Goal: Task Accomplishment & Management: Manage account settings

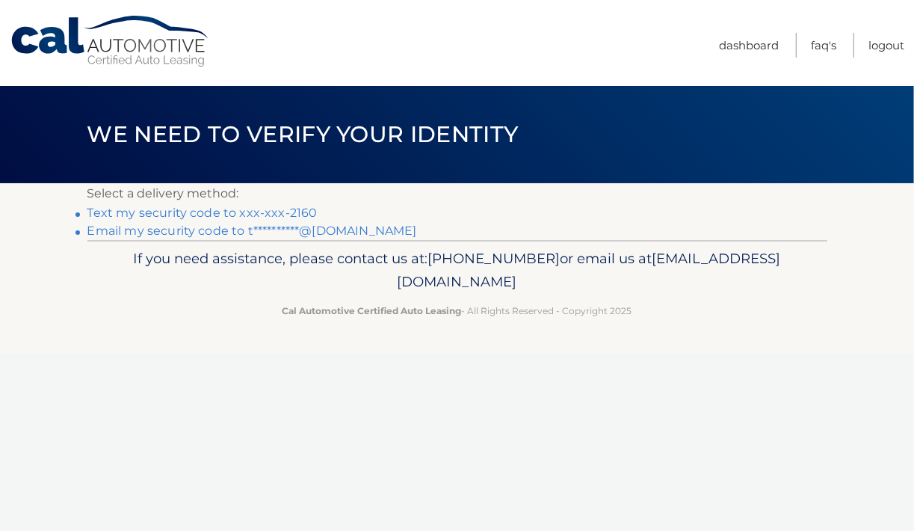
click at [234, 208] on link "Text my security code to xxx-xxx-2160" at bounding box center [202, 213] width 230 height 14
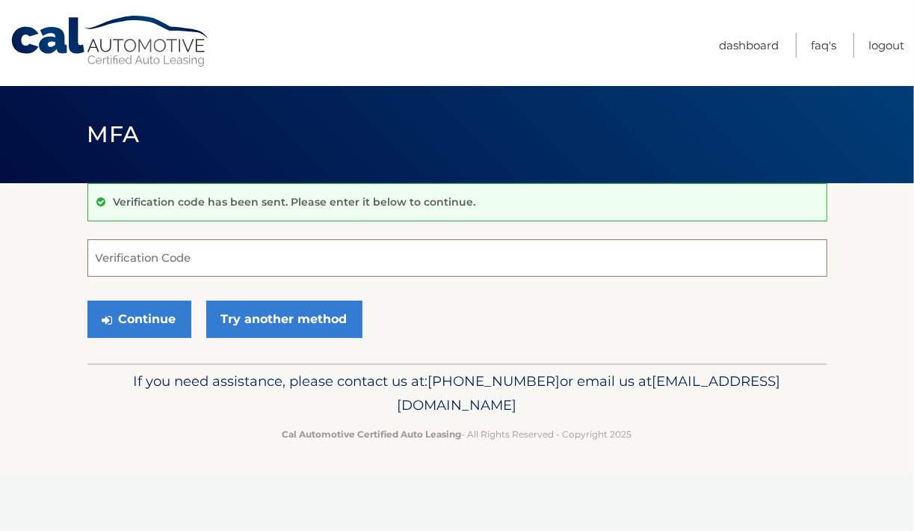
click at [307, 253] on input "Verification Code" at bounding box center [457, 257] width 740 height 37
type input "843114"
click at [157, 314] on button "Continue" at bounding box center [139, 318] width 104 height 37
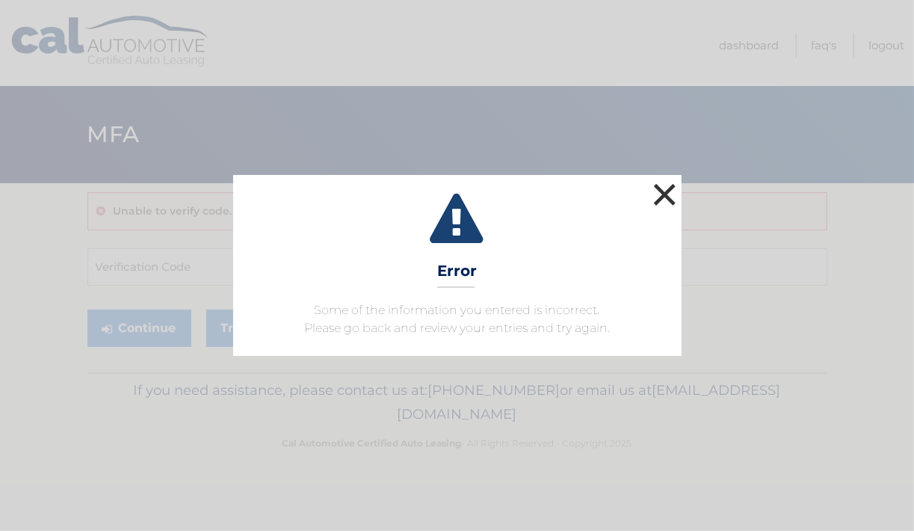
click at [665, 189] on button "×" at bounding box center [665, 194] width 30 height 30
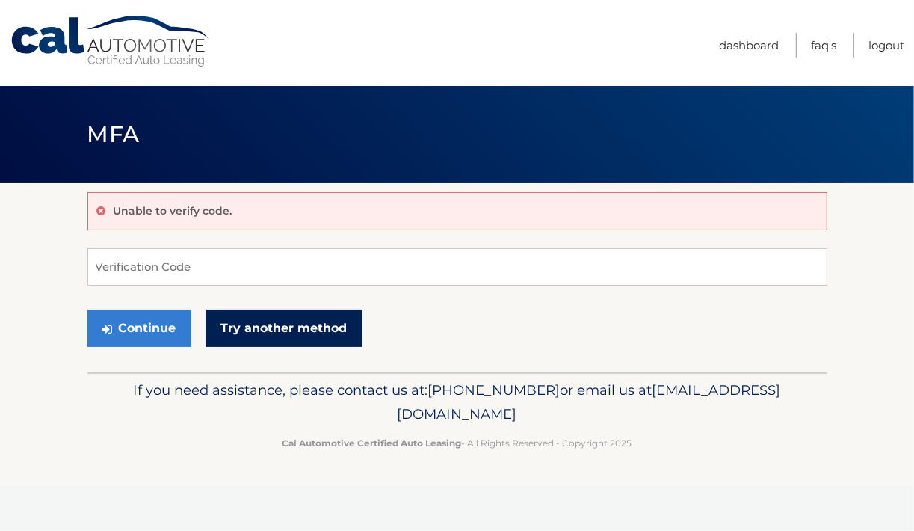
click at [243, 318] on link "Try another method" at bounding box center [284, 327] width 156 height 37
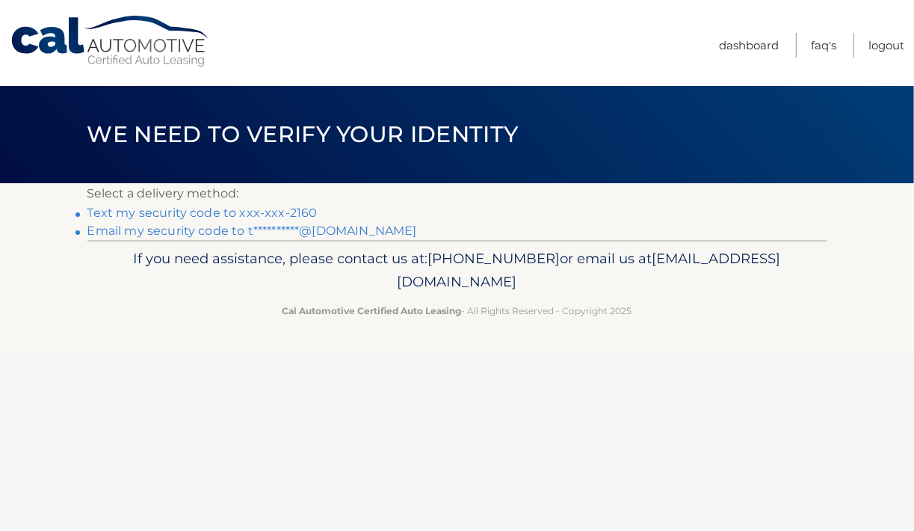
click at [223, 208] on link "Text my security code to xxx-xxx-2160" at bounding box center [202, 213] width 230 height 14
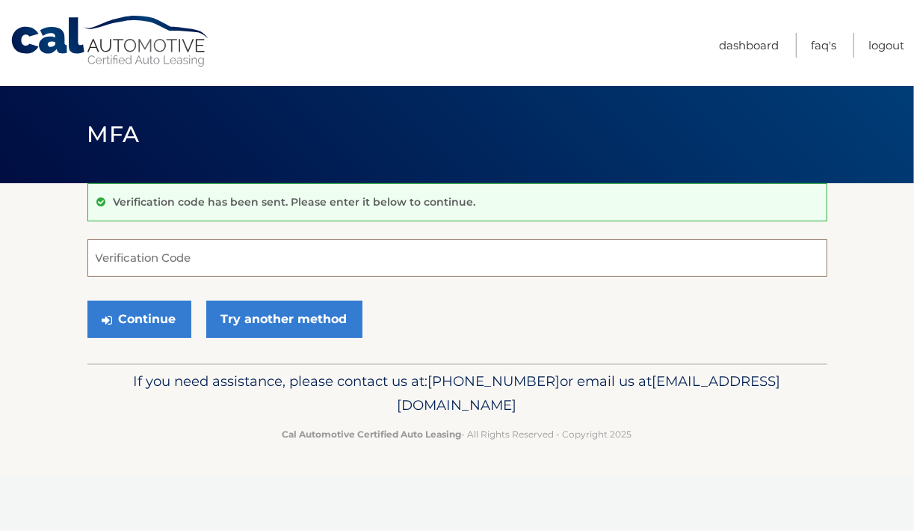
click at [112, 261] on input "Verification Code" at bounding box center [457, 257] width 740 height 37
type input "135391"
click at [138, 313] on button "Continue" at bounding box center [139, 318] width 104 height 37
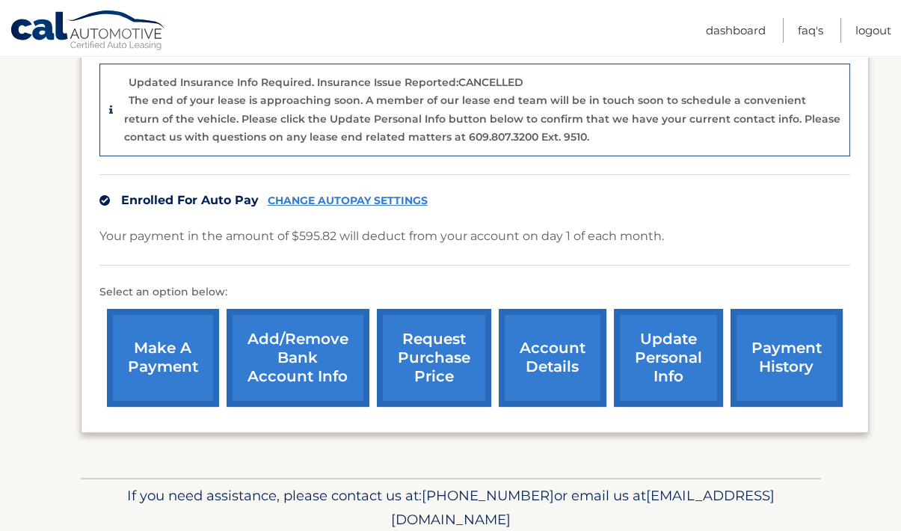
scroll to position [366, 0]
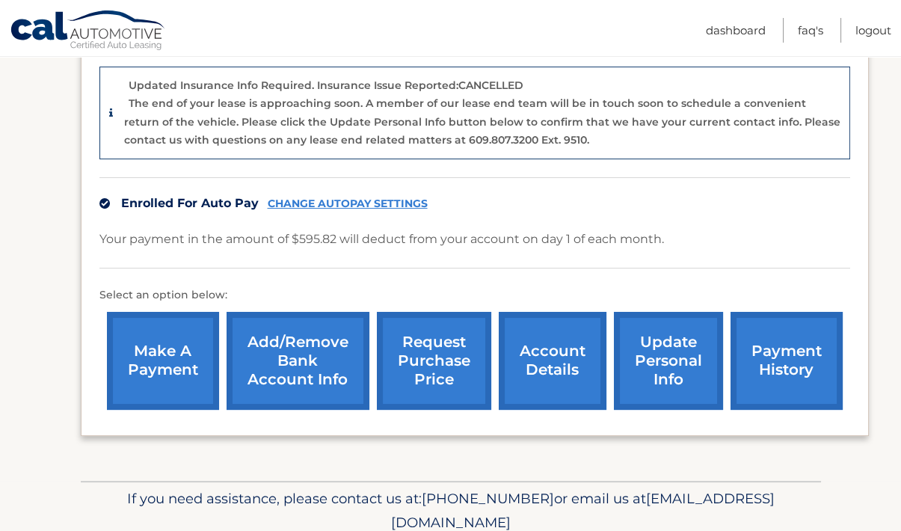
click at [557, 342] on link "account details" at bounding box center [553, 361] width 108 height 98
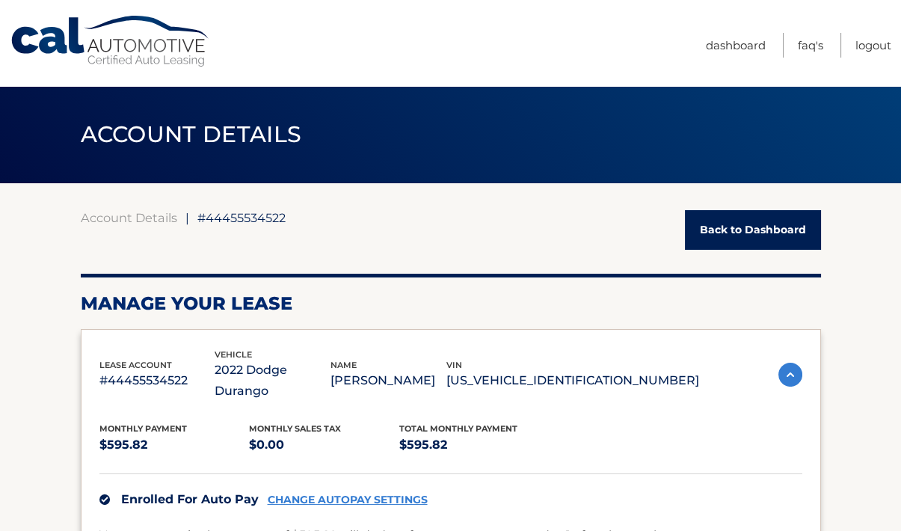
click at [156, 217] on link "Account Details" at bounding box center [129, 217] width 96 height 15
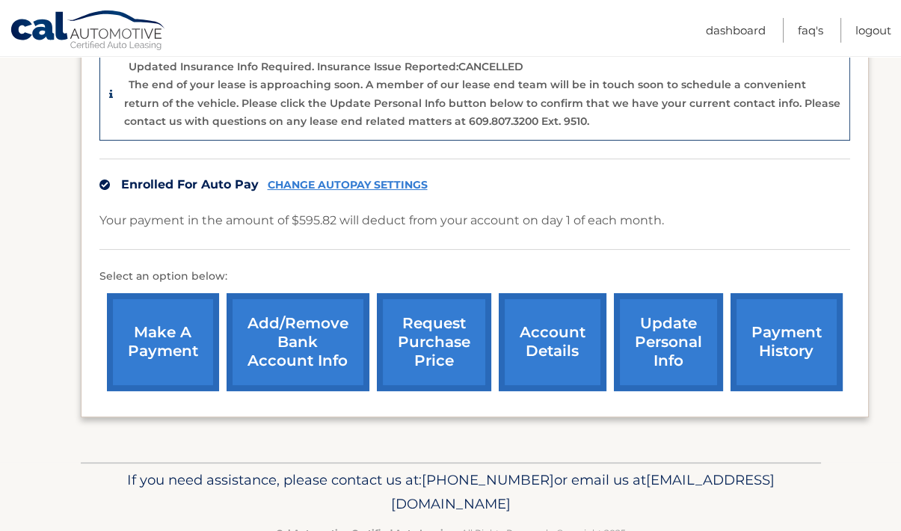
scroll to position [400, 0]
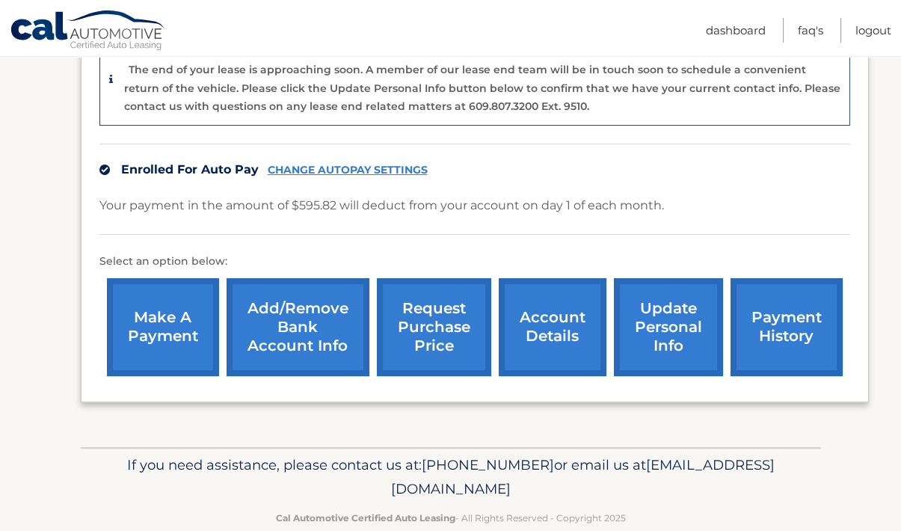
click at [182, 318] on link "make a payment" at bounding box center [163, 327] width 112 height 98
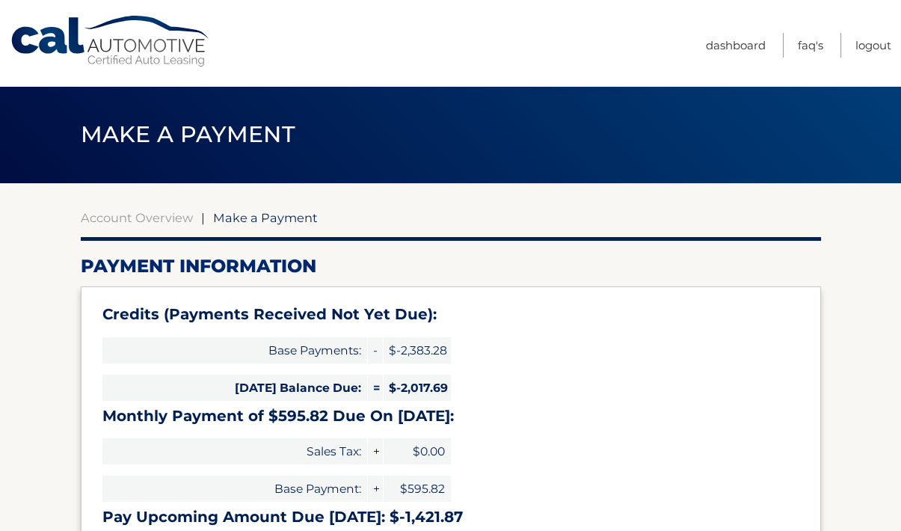
click at [164, 220] on link "Account Overview" at bounding box center [137, 217] width 112 height 15
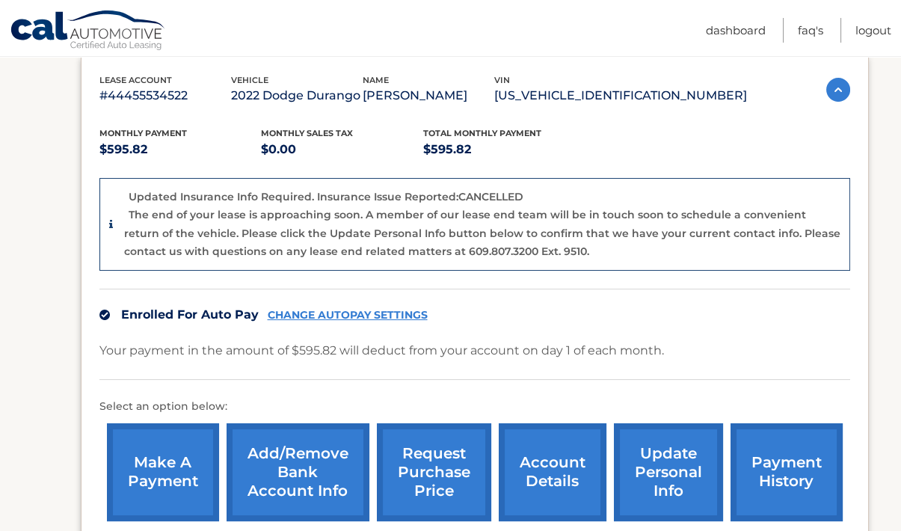
scroll to position [251, 0]
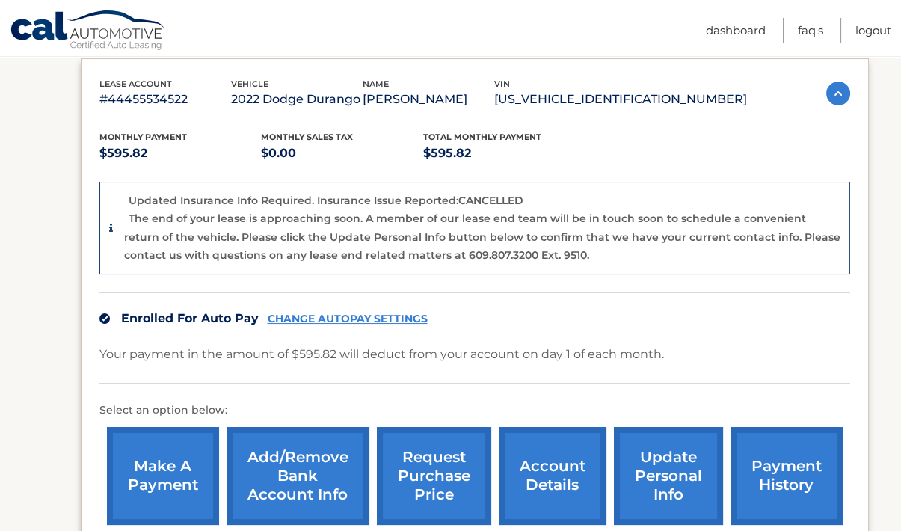
click at [383, 315] on link "CHANGE AUTOPAY SETTINGS" at bounding box center [348, 318] width 160 height 13
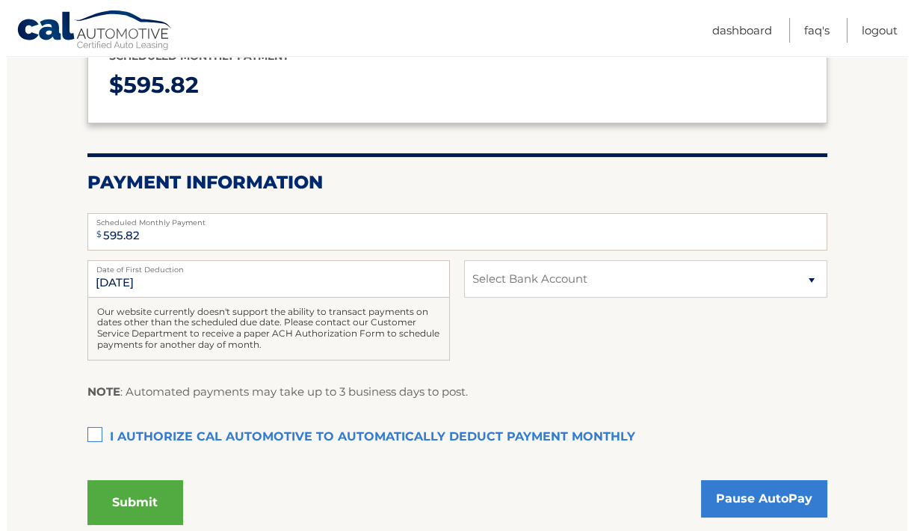
scroll to position [238, 0]
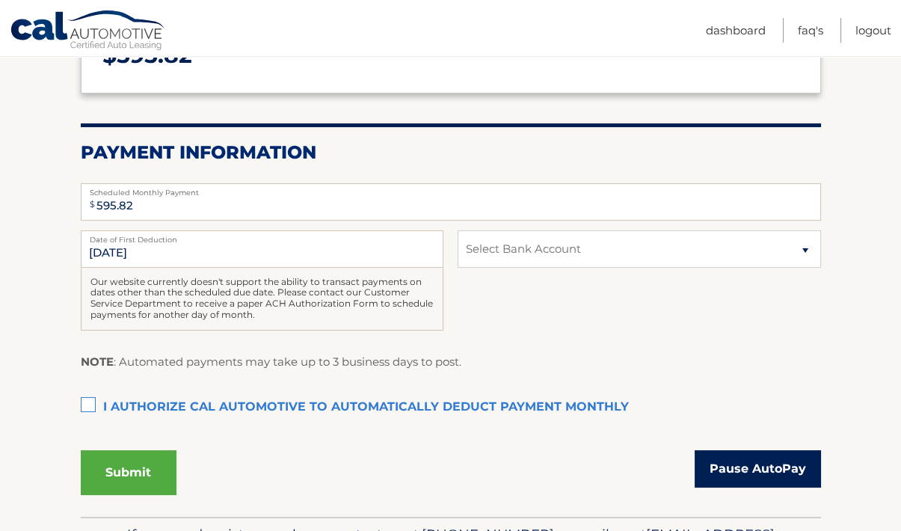
click at [729, 463] on link "Pause AutoPay" at bounding box center [757, 468] width 126 height 37
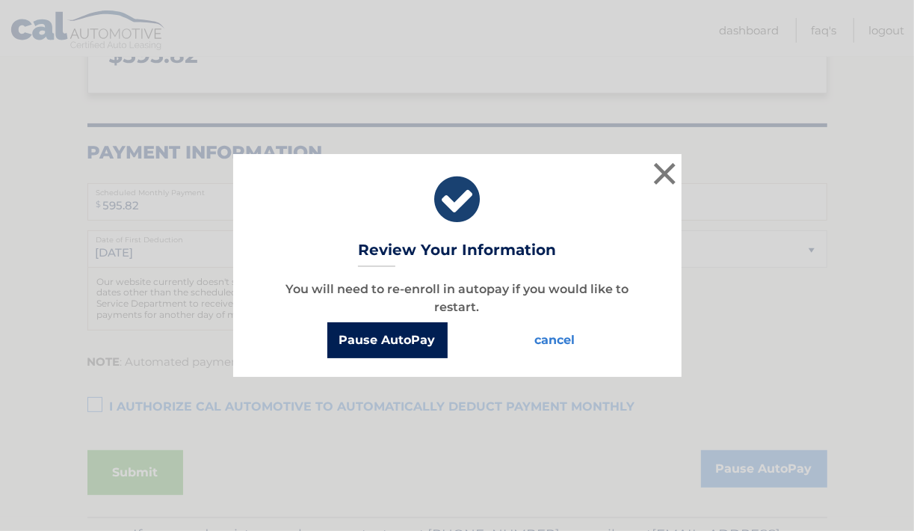
click at [360, 337] on button "Pause AutoPay" at bounding box center [387, 340] width 120 height 36
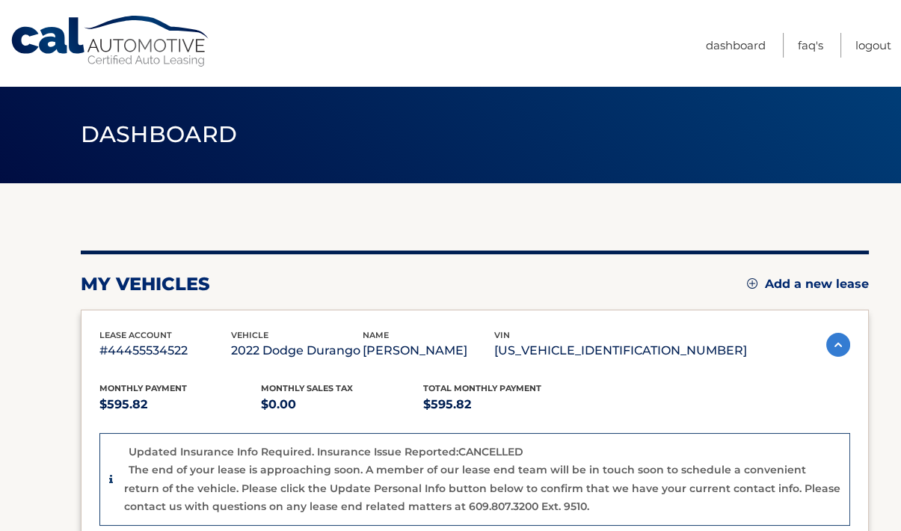
click at [131, 41] on link "Cal Automotive" at bounding box center [111, 41] width 202 height 53
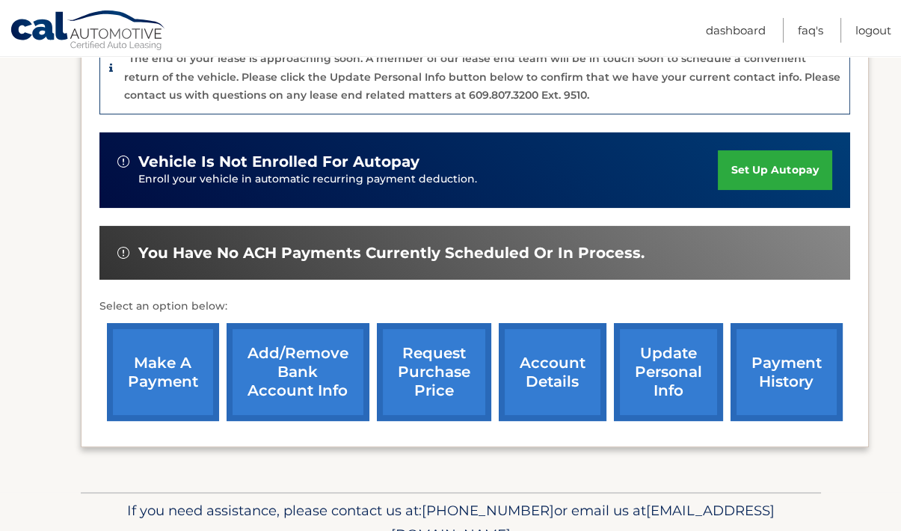
scroll to position [414, 0]
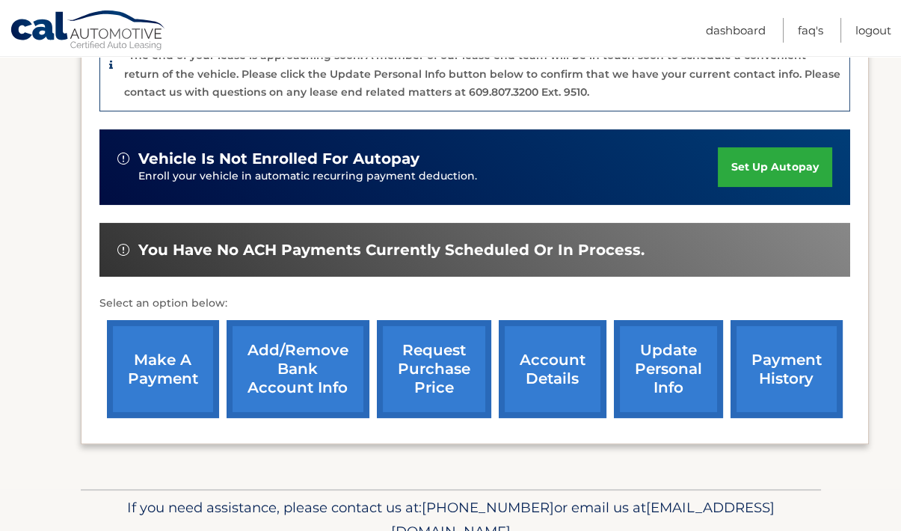
click at [771, 354] on link "payment history" at bounding box center [786, 369] width 112 height 98
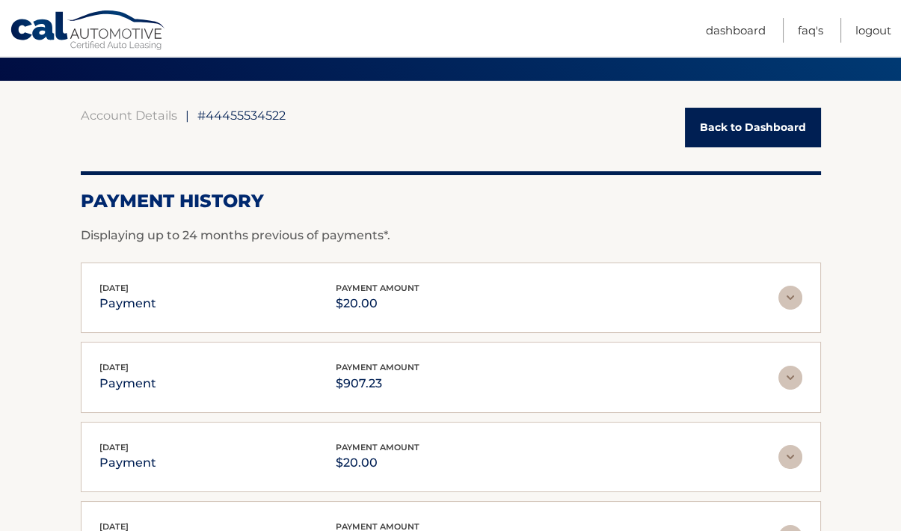
scroll to position [25, 0]
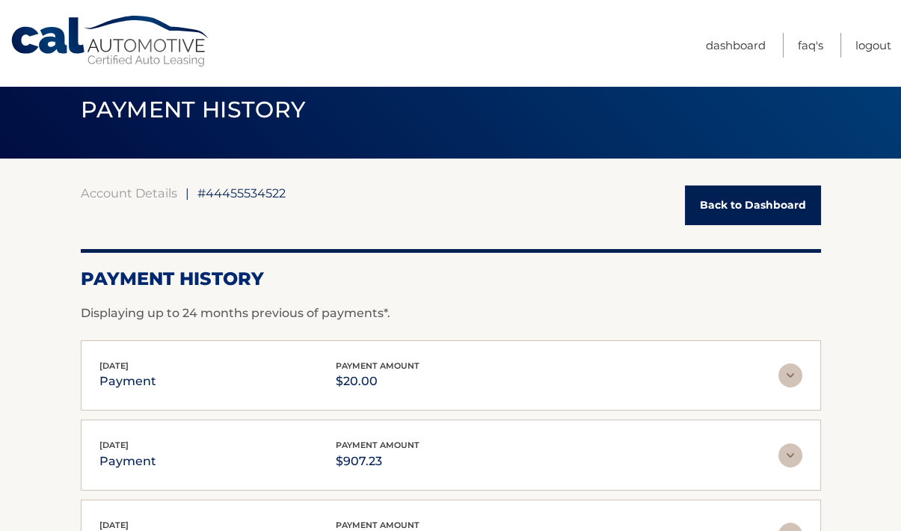
click at [768, 201] on link "Back to Dashboard" at bounding box center [753, 205] width 136 height 40
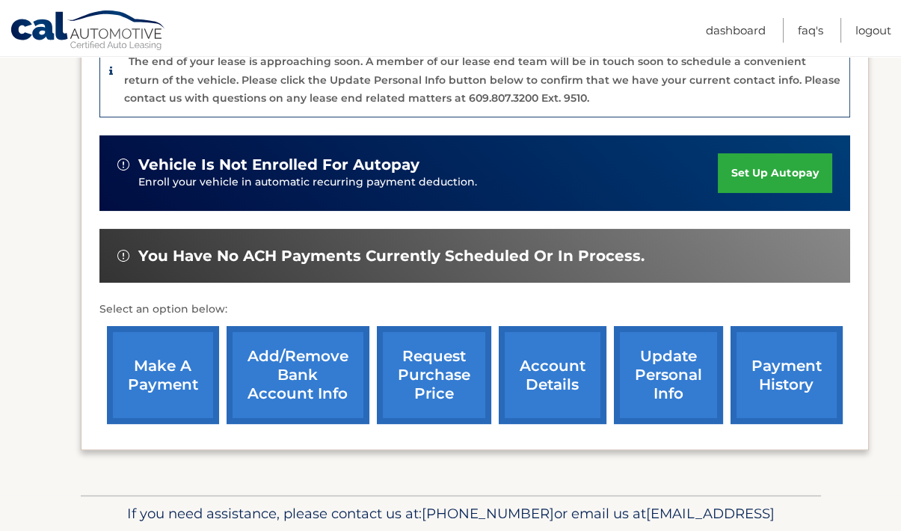
scroll to position [409, 0]
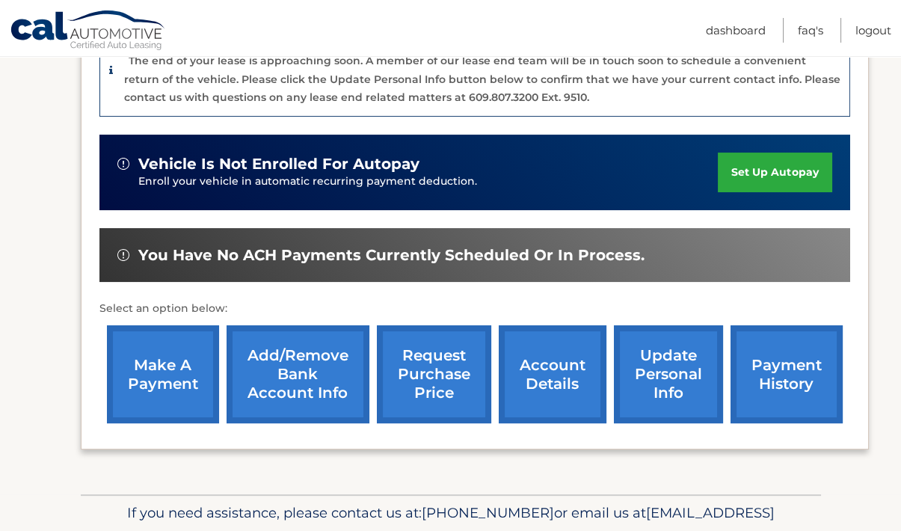
click at [568, 386] on link "account details" at bounding box center [553, 374] width 108 height 98
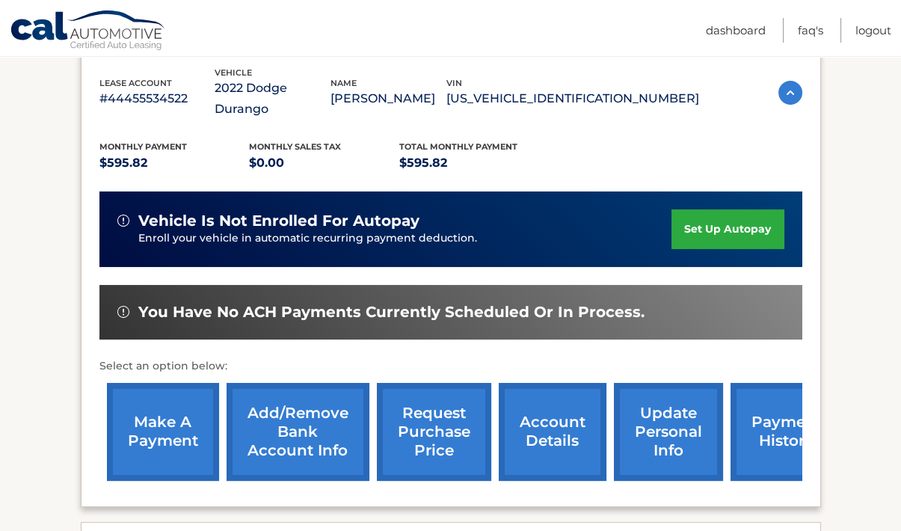
scroll to position [300, 0]
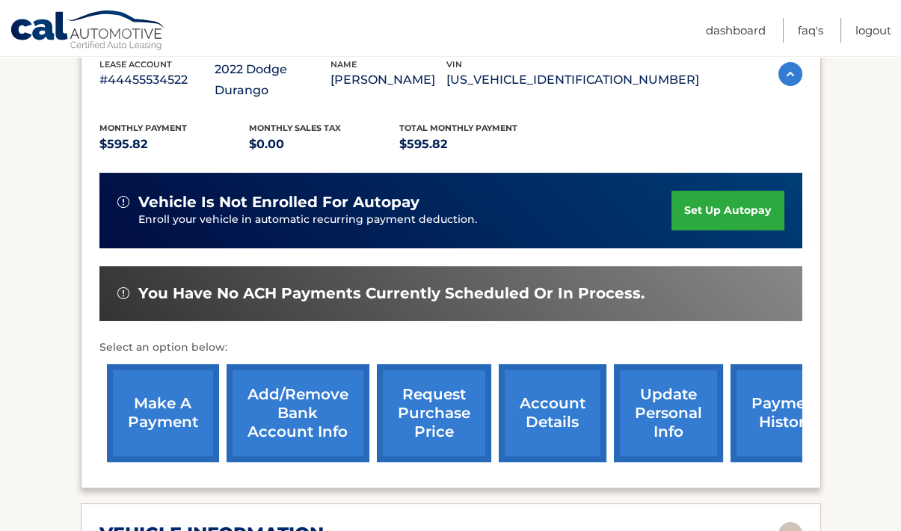
click at [149, 409] on link "make a payment" at bounding box center [163, 413] width 112 height 98
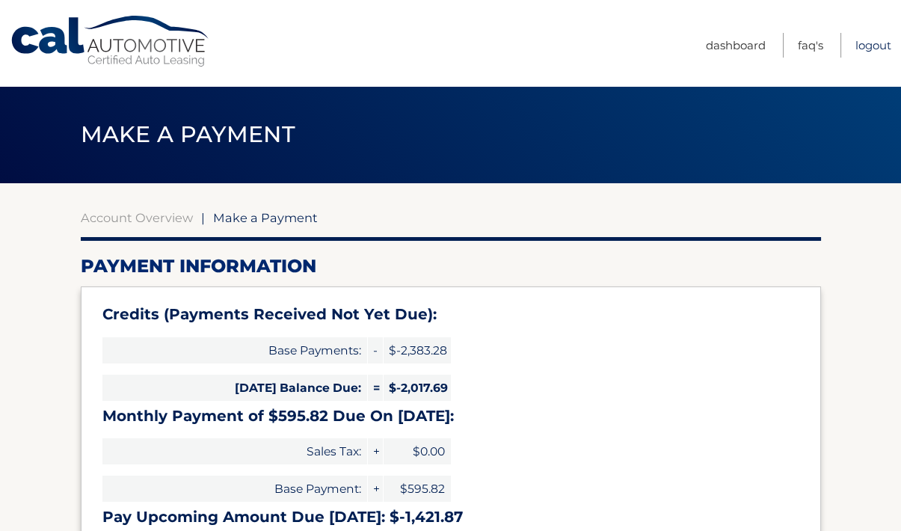
click at [865, 46] on link "Logout" at bounding box center [873, 45] width 36 height 25
